Goal: Browse casually: Explore the website without a specific task or goal

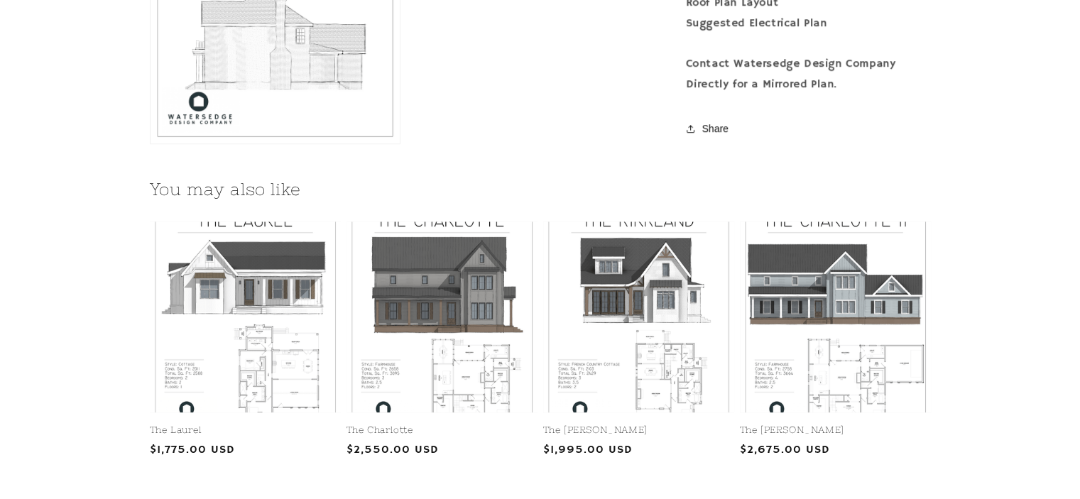
scroll to position [1634, 0]
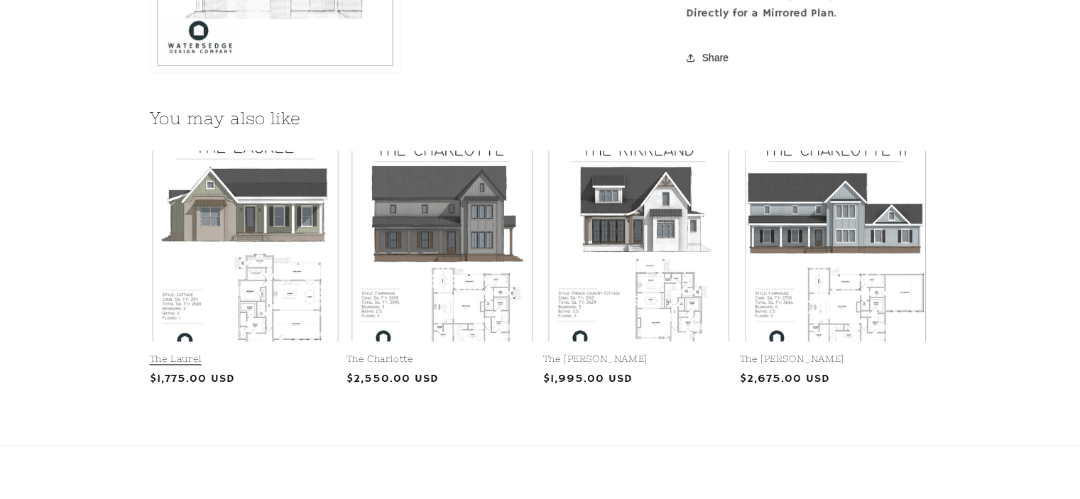
click at [236, 354] on link "The Laurel" at bounding box center [245, 360] width 191 height 12
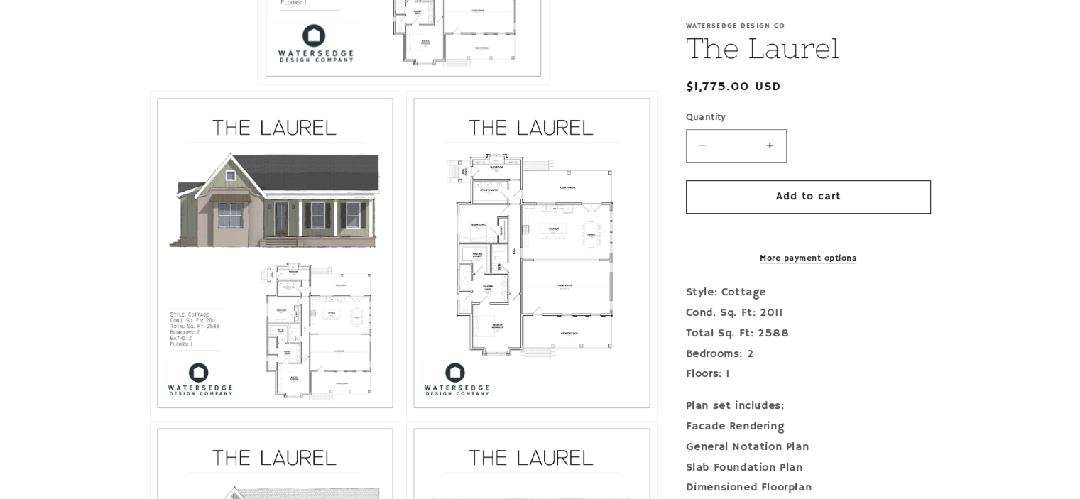
scroll to position [639, 0]
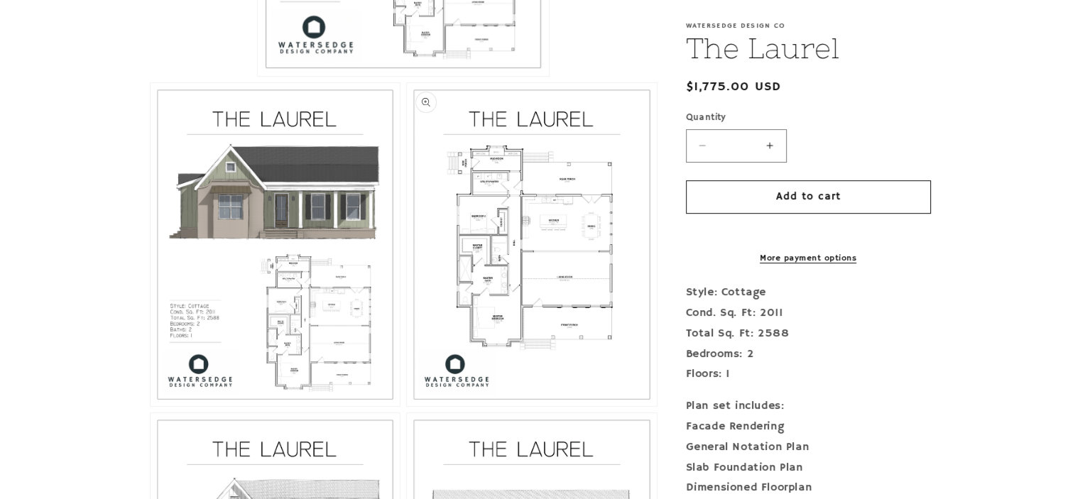
click at [407, 406] on button "Open media 3 in modal" at bounding box center [407, 406] width 0 height 0
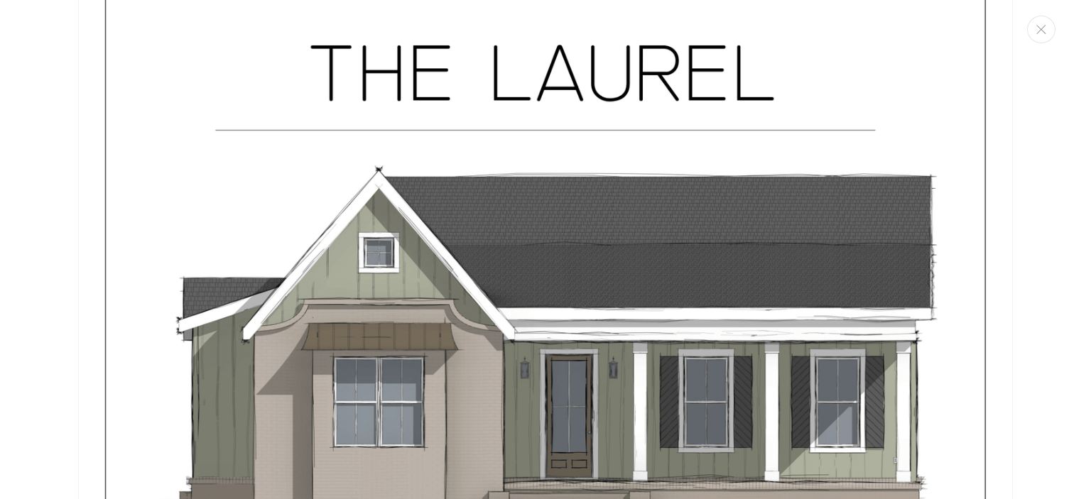
scroll to position [1282, 0]
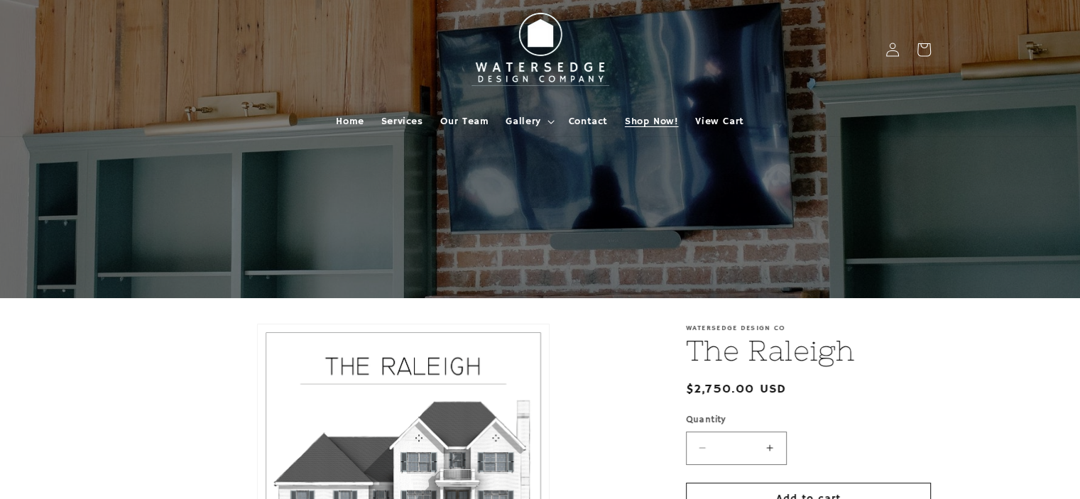
click at [648, 119] on span "Shop Now!" at bounding box center [651, 121] width 53 height 13
